Goal: Task Accomplishment & Management: Manage account settings

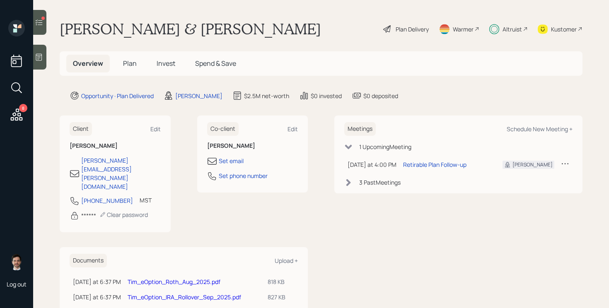
click at [171, 65] on span "Invest" at bounding box center [166, 63] width 19 height 9
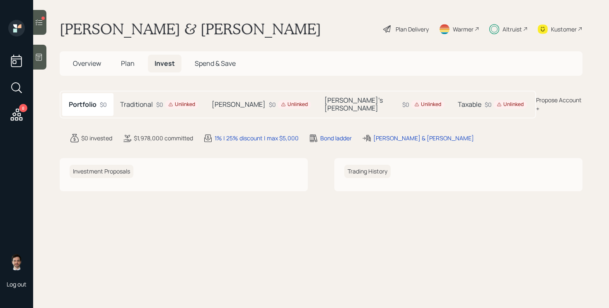
click at [143, 101] on h5 "Traditional" at bounding box center [136, 105] width 33 height 8
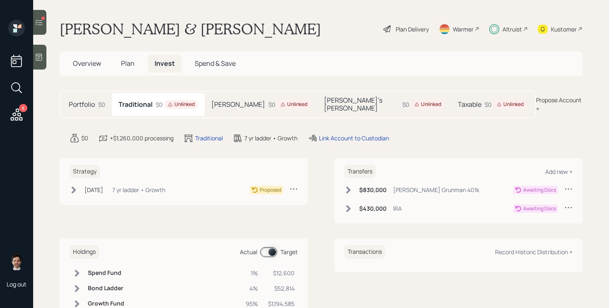
click at [292, 185] on icon at bounding box center [294, 189] width 8 height 8
click at [261, 209] on div "Cancel Strategy" at bounding box center [268, 213] width 60 height 8
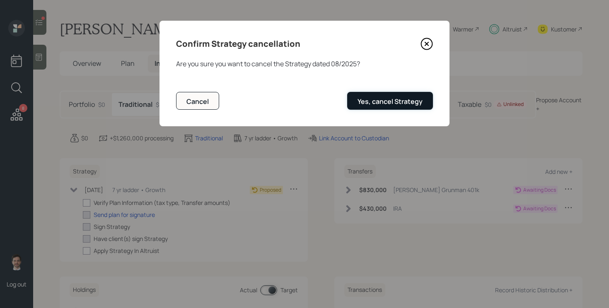
click at [397, 103] on div "Yes, cancel Strategy" at bounding box center [390, 101] width 65 height 9
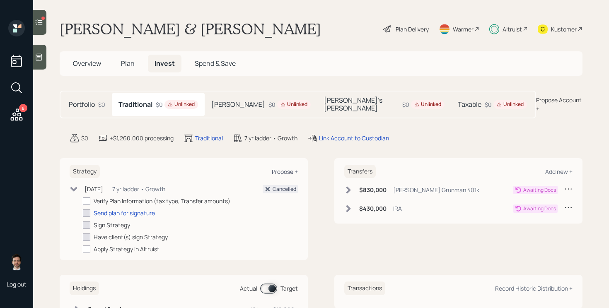
click at [293, 168] on div "Propose +" at bounding box center [285, 172] width 26 height 8
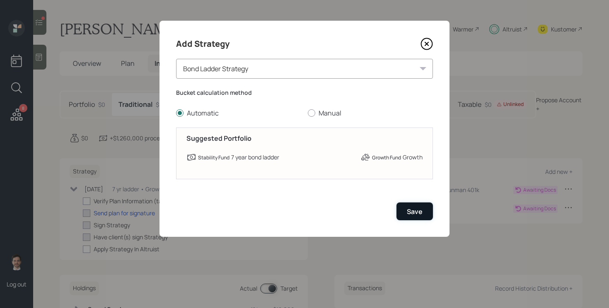
click at [412, 210] on div "Save" at bounding box center [415, 211] width 16 height 9
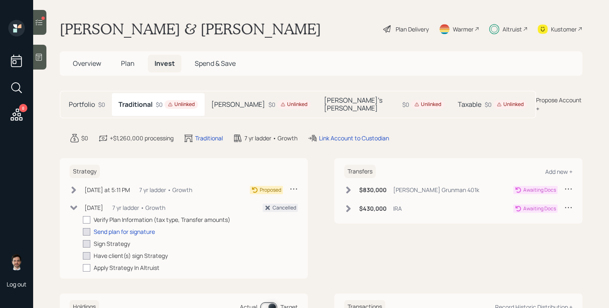
click at [457, 124] on main "[PERSON_NAME] & [PERSON_NAME] Plan Delivery Warmer Altruist Kustomer Overview P…" at bounding box center [321, 154] width 576 height 308
click at [298, 185] on icon at bounding box center [294, 189] width 8 height 8
click at [264, 201] on div "Edit Strategy" at bounding box center [268, 205] width 60 height 8
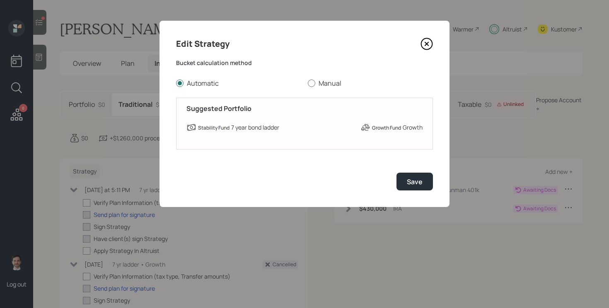
click at [326, 82] on label "Manual" at bounding box center [370, 83] width 125 height 9
click at [308, 83] on input "Manual" at bounding box center [307, 83] width 0 height 0
radio input "true"
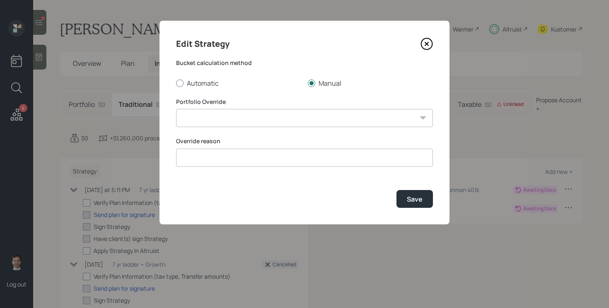
click at [188, 83] on label "Automatic" at bounding box center [238, 83] width 125 height 9
click at [176, 83] on input "Automatic" at bounding box center [176, 83] width 0 height 0
radio input "true"
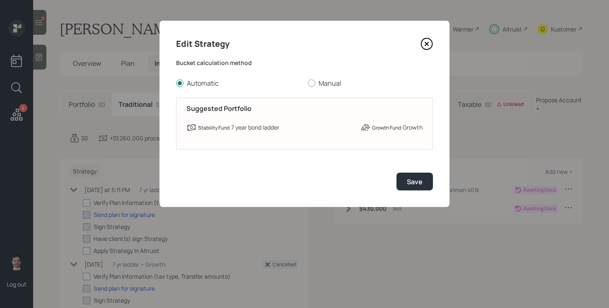
click at [428, 44] on icon at bounding box center [427, 44] width 12 height 12
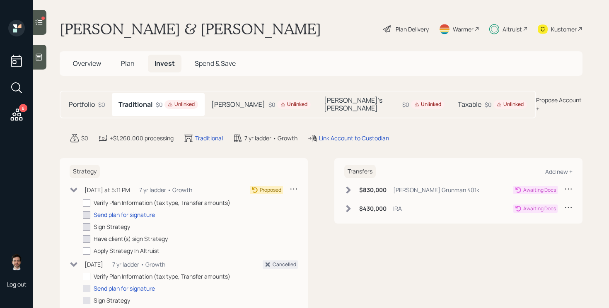
click at [13, 113] on icon at bounding box center [17, 115] width 12 height 12
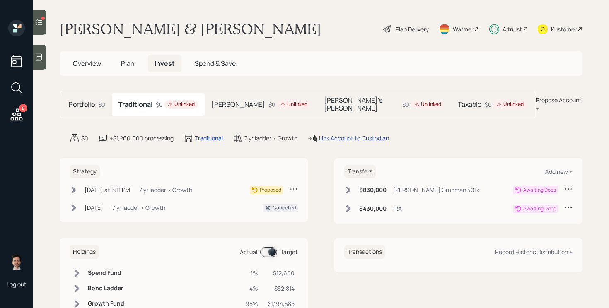
click at [358, 134] on div "Link Account to Custodian" at bounding box center [354, 138] width 70 height 9
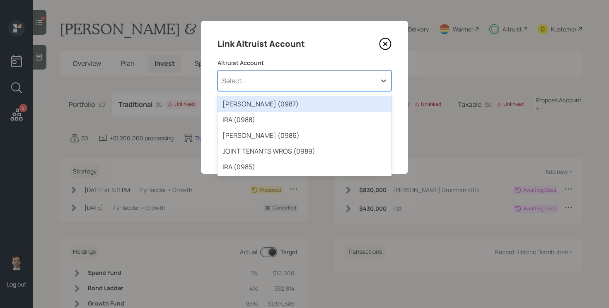
click at [334, 85] on div "Select..." at bounding box center [297, 81] width 158 height 14
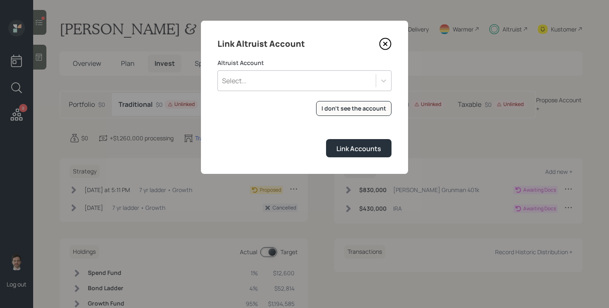
click at [388, 41] on icon at bounding box center [385, 44] width 12 height 12
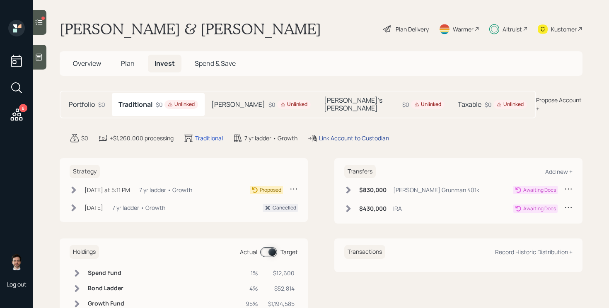
click at [356, 134] on div "Link Account to Custodian" at bounding box center [354, 138] width 70 height 9
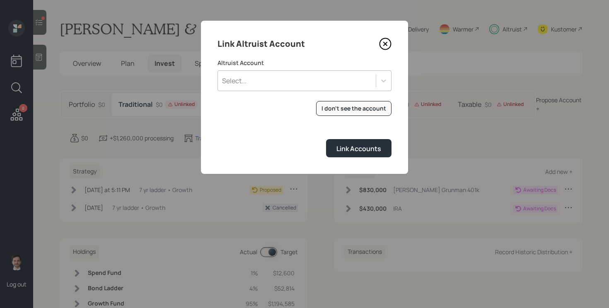
click at [334, 74] on div "Select..." at bounding box center [297, 81] width 158 height 14
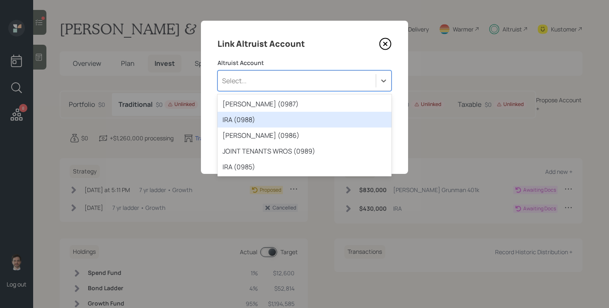
click at [293, 124] on div "IRA (0988)" at bounding box center [305, 120] width 174 height 16
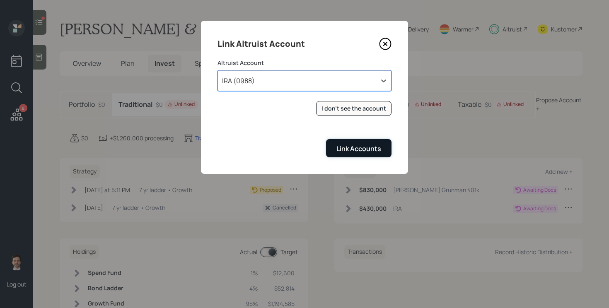
click at [362, 152] on div "Link Accounts" at bounding box center [358, 148] width 45 height 9
